Goal: Use online tool/utility: Utilize a website feature to perform a specific function

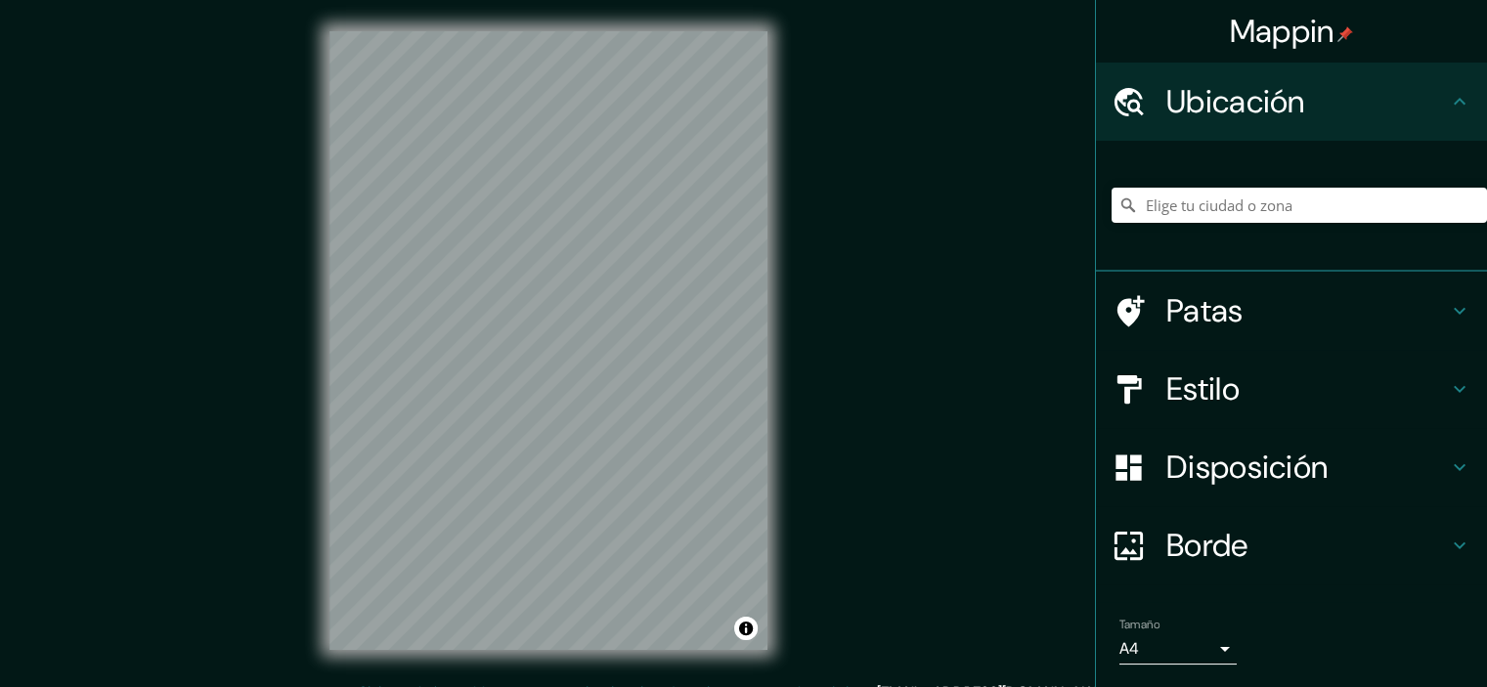
click at [1210, 396] on font "Estilo" at bounding box center [1202, 388] width 73 height 41
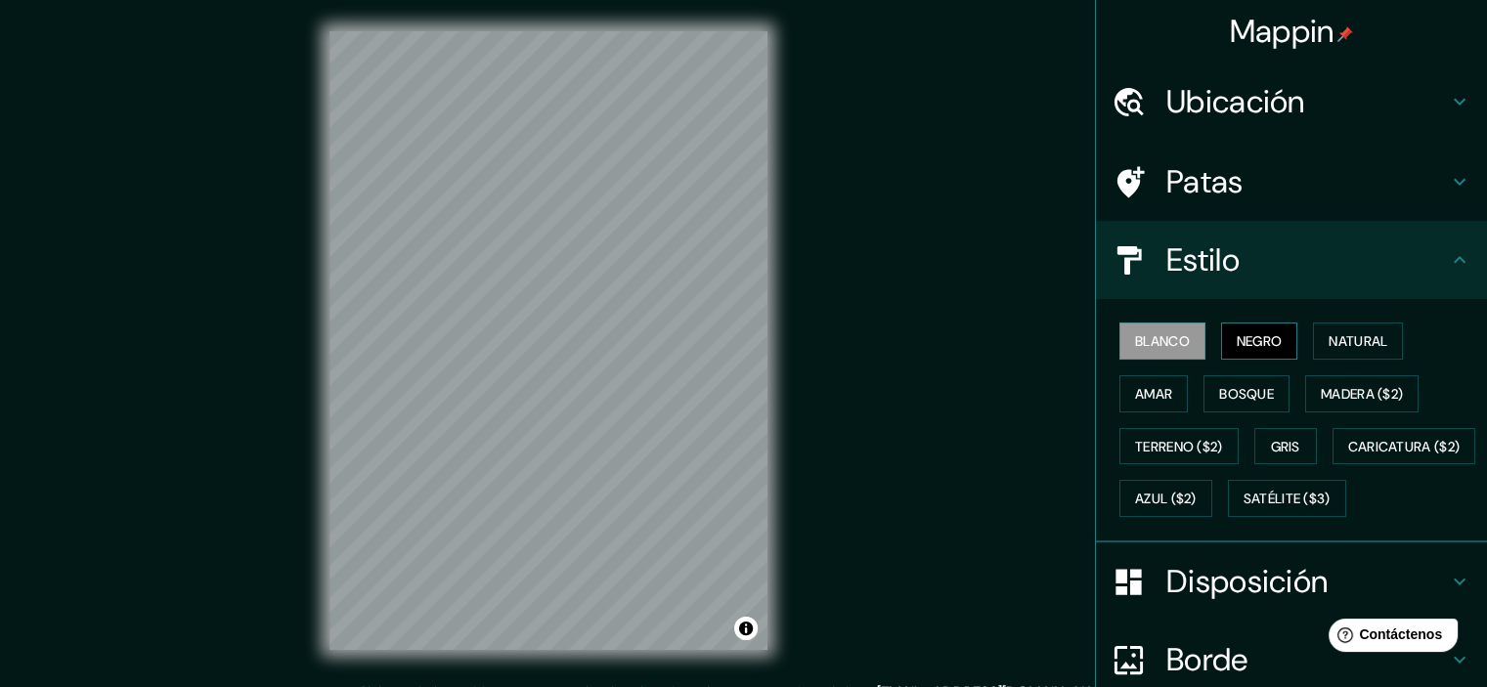
click at [1261, 341] on font "Negro" at bounding box center [1259, 341] width 46 height 18
click at [1219, 388] on font "Bosque" at bounding box center [1246, 394] width 55 height 18
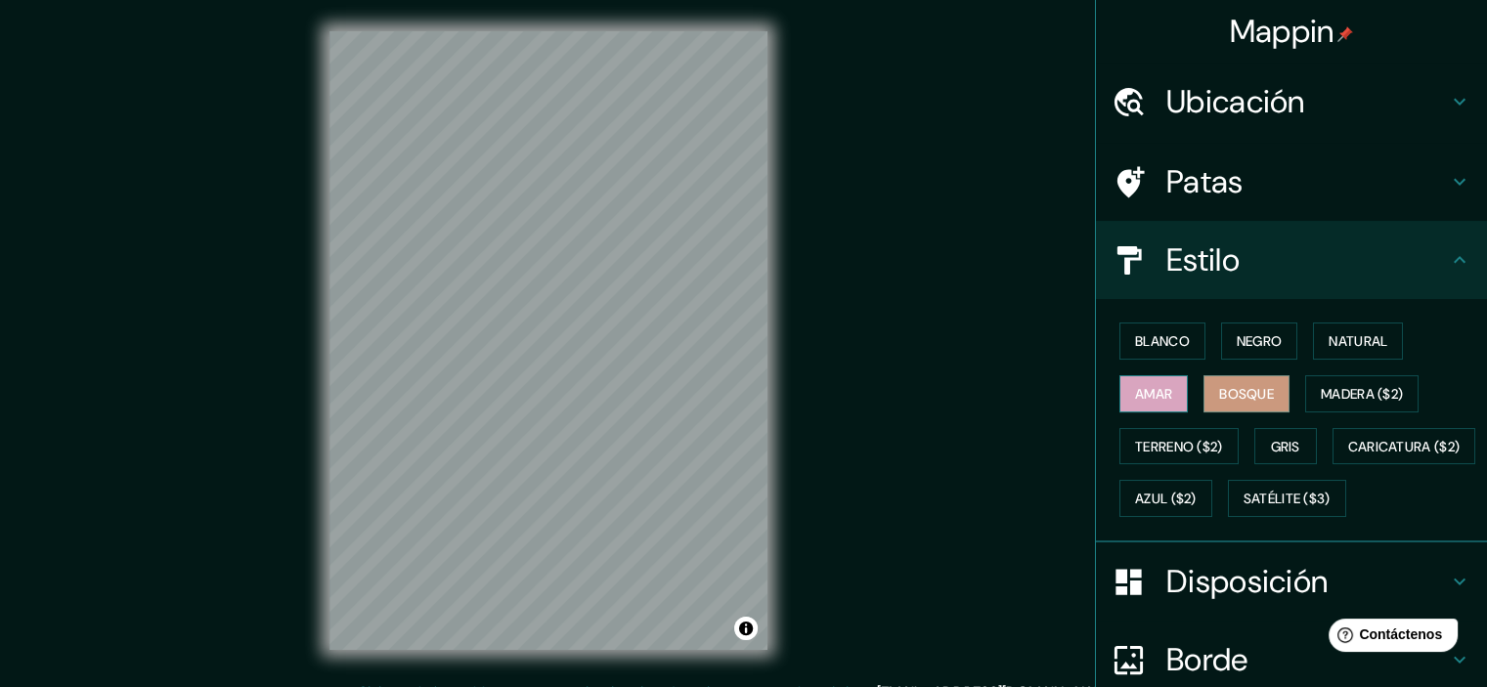
click at [1146, 391] on font "Amar" at bounding box center [1153, 394] width 37 height 18
click at [1135, 343] on font "Blanco" at bounding box center [1162, 341] width 55 height 18
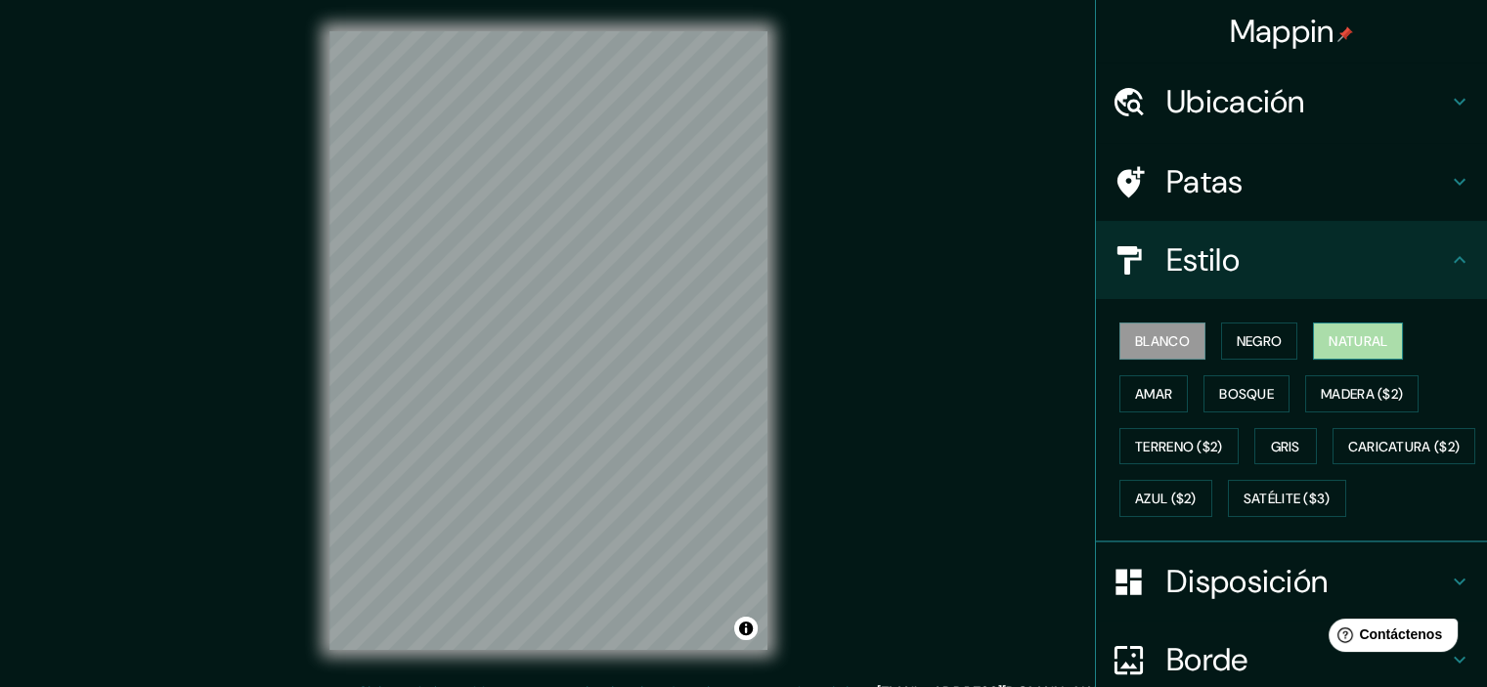
click at [1358, 341] on font "Natural" at bounding box center [1357, 341] width 59 height 18
click at [1200, 100] on font "Ubicación" at bounding box center [1235, 101] width 139 height 41
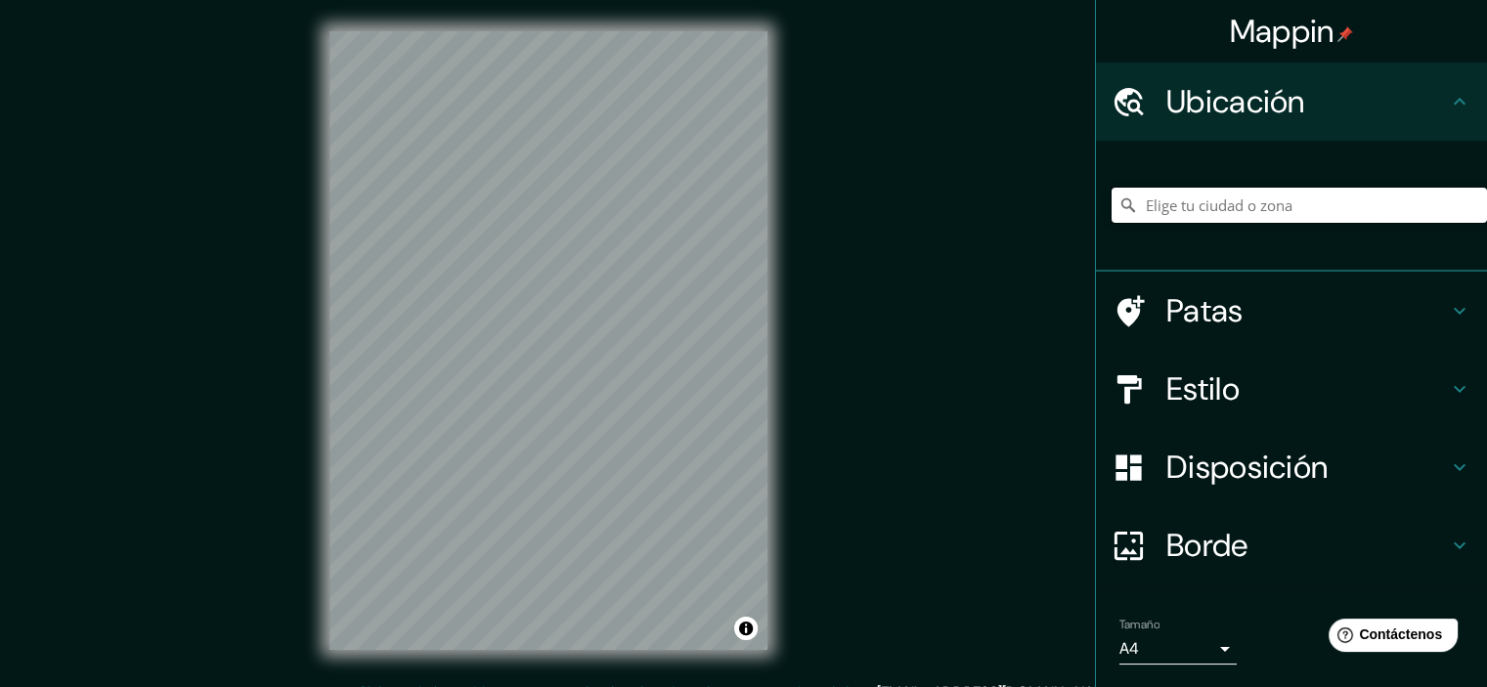
click at [1175, 210] on input "Elige tu ciudad o zona" at bounding box center [1298, 205] width 375 height 35
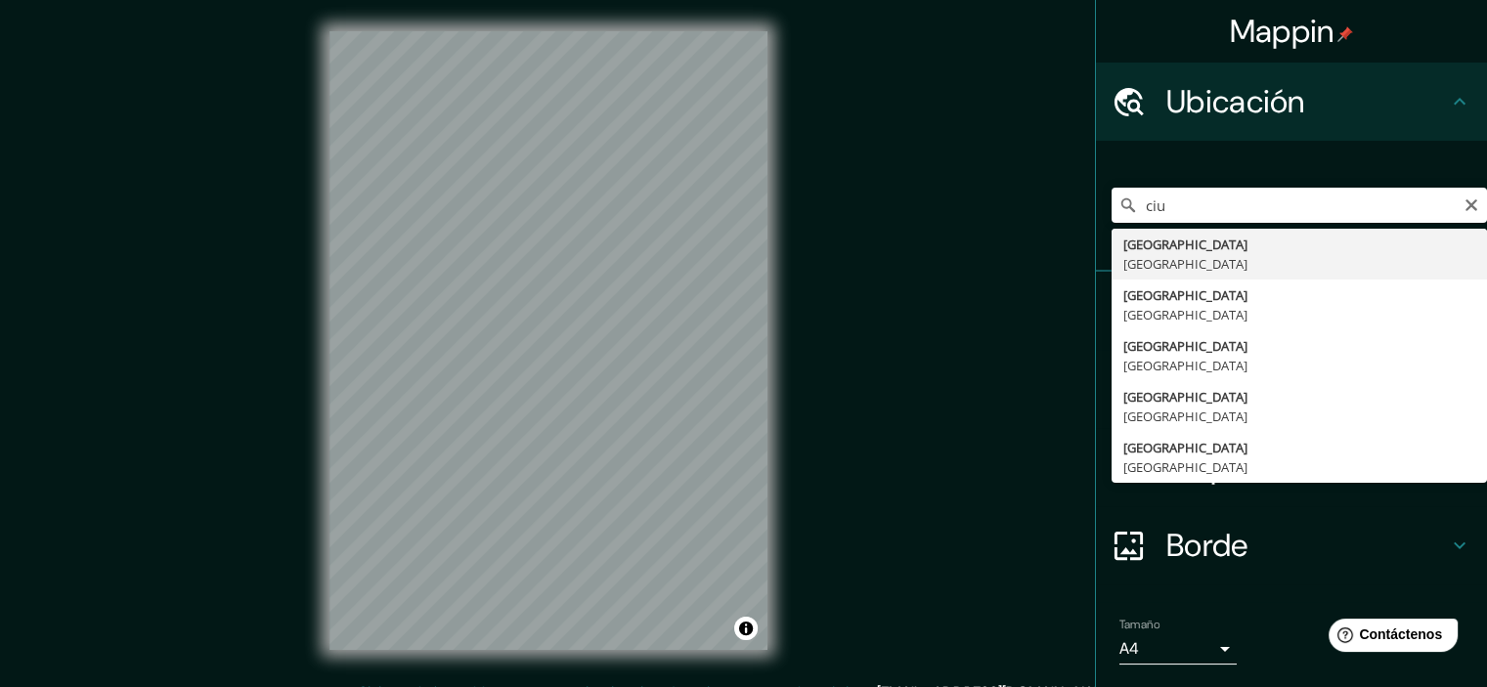
type input "[GEOGRAPHIC_DATA], [GEOGRAPHIC_DATA]"
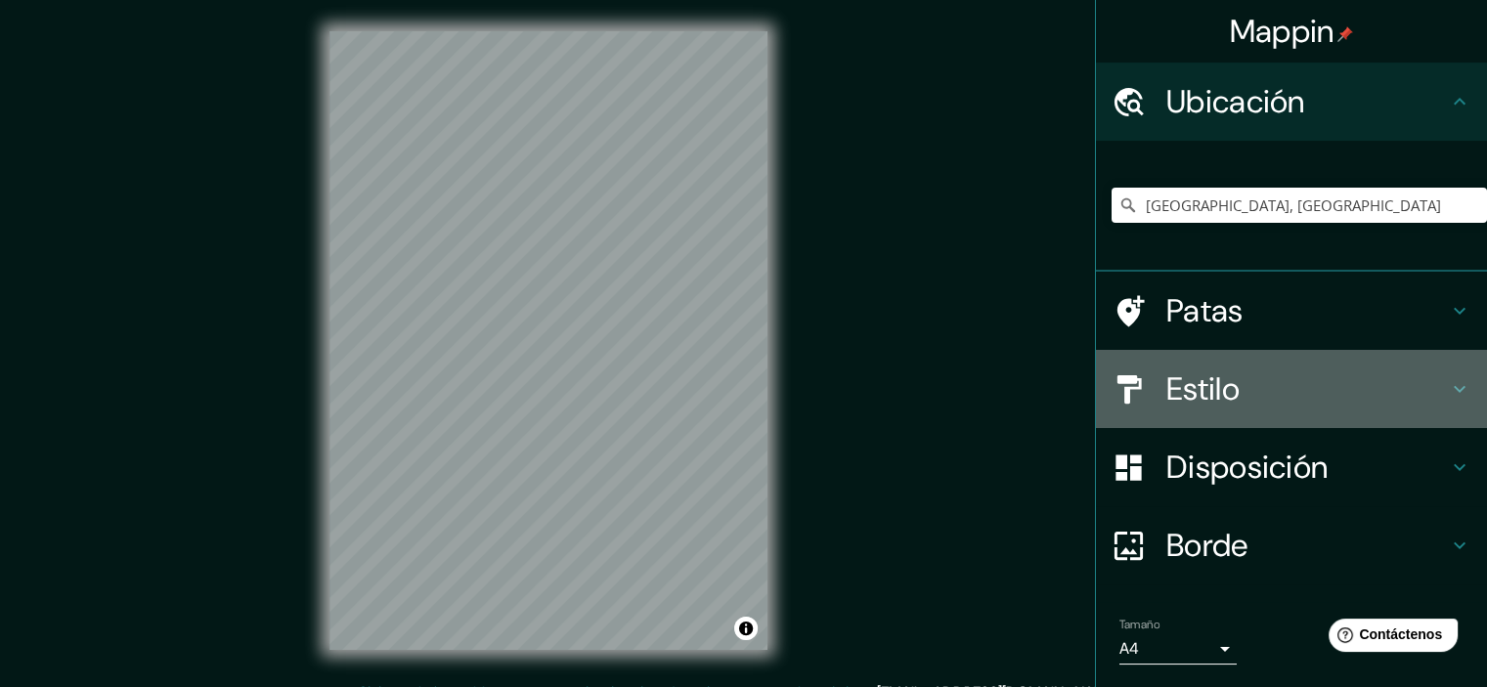
click at [1220, 392] on font "Estilo" at bounding box center [1202, 388] width 73 height 41
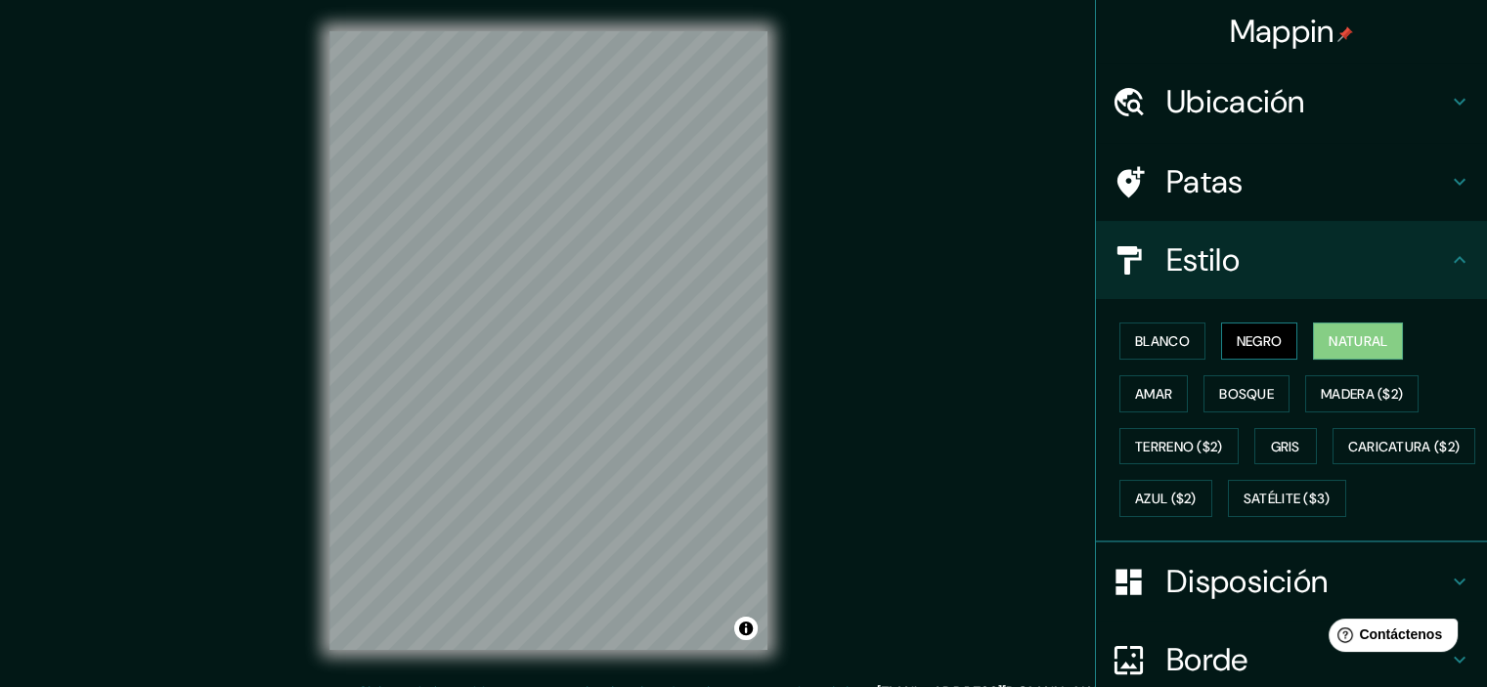
click at [1236, 340] on font "Negro" at bounding box center [1259, 341] width 46 height 18
click at [1143, 344] on font "Blanco" at bounding box center [1162, 341] width 55 height 18
